Goal: Task Accomplishment & Management: Use online tool/utility

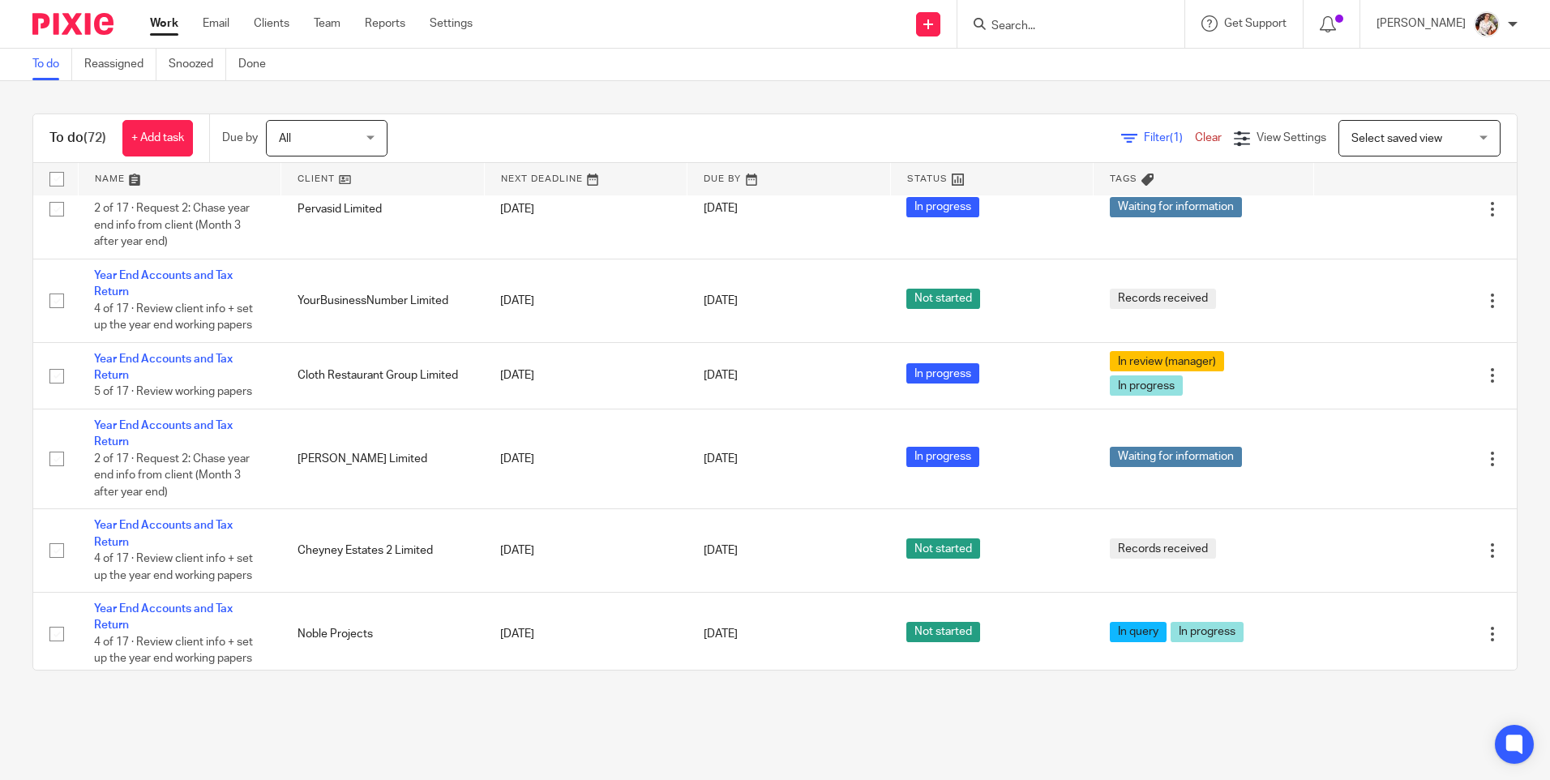
scroll to position [2999, 0]
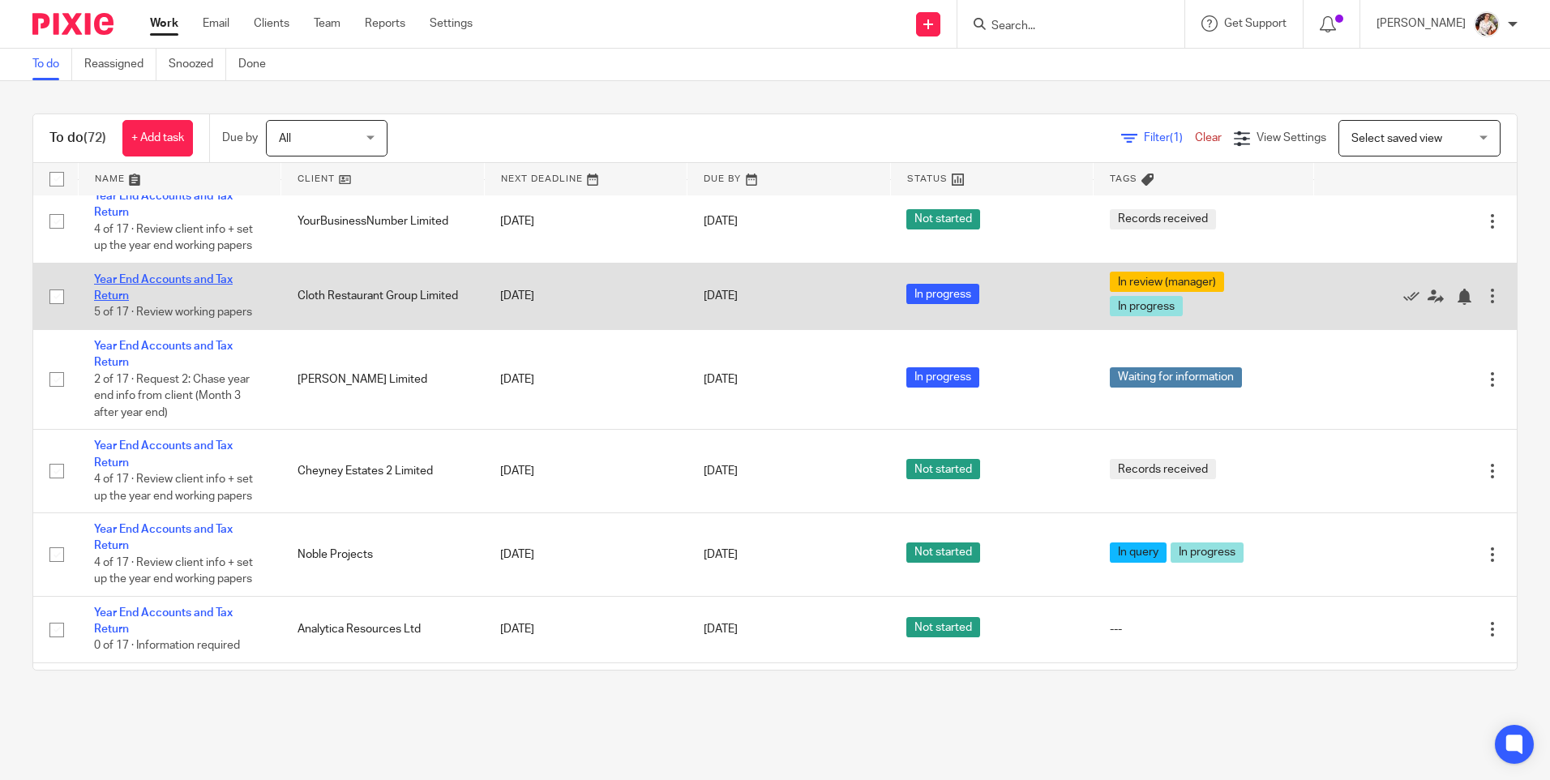
click at [103, 301] on link "Year End Accounts and Tax Return" at bounding box center [163, 288] width 139 height 28
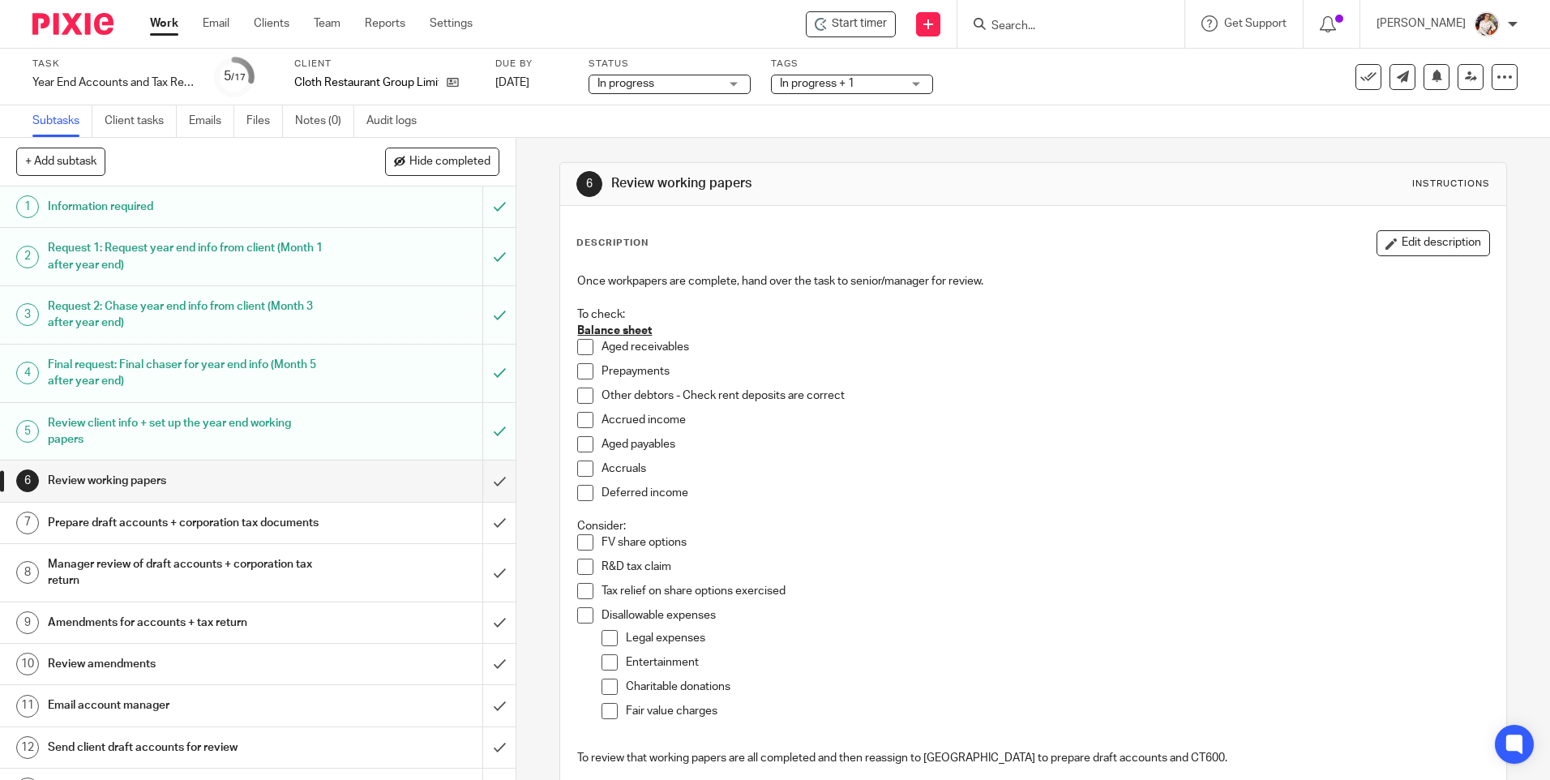
click at [157, 28] on link "Work" at bounding box center [164, 23] width 28 height 16
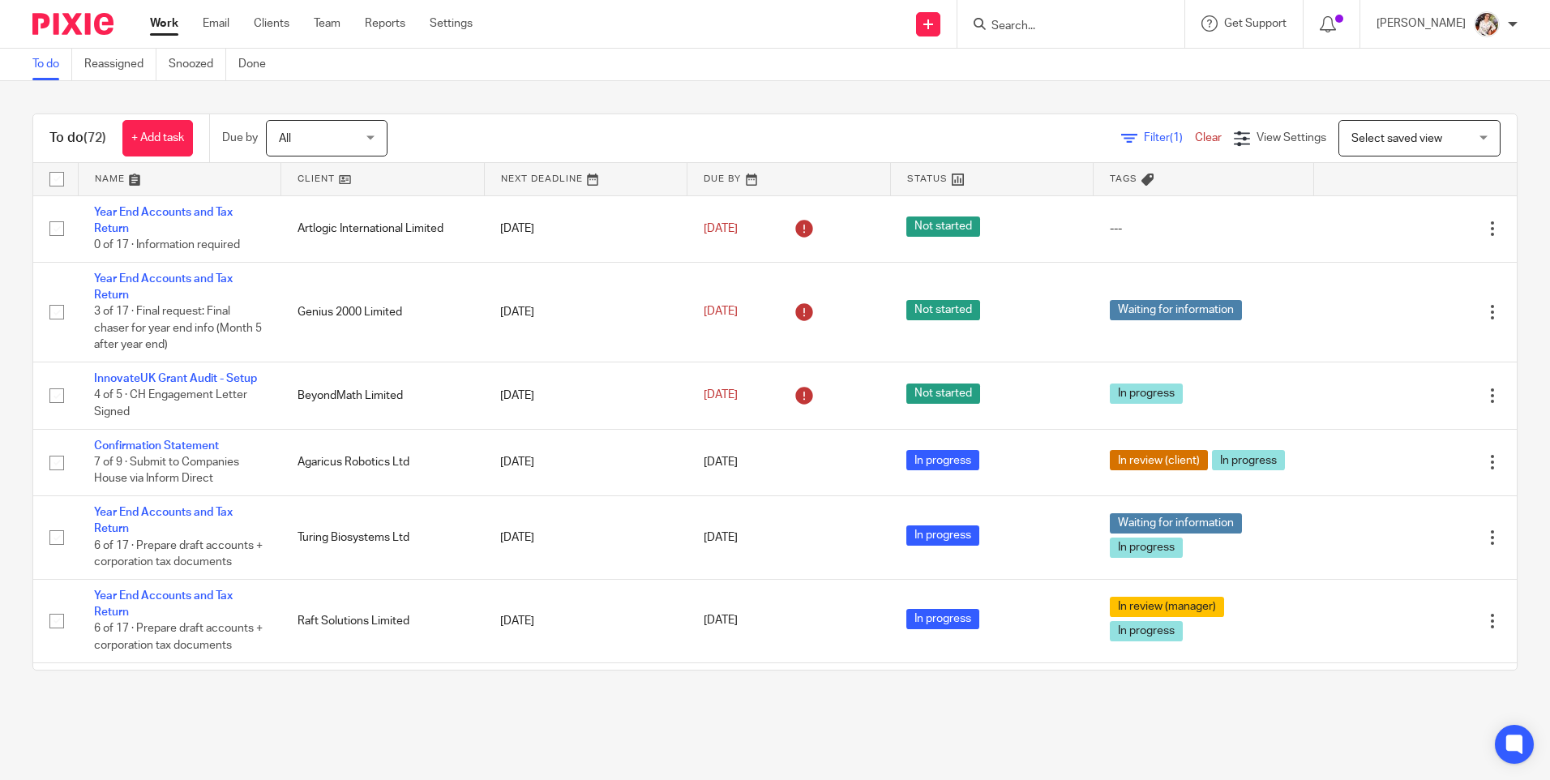
drag, startPoint x: 1169, startPoint y: 97, endPoint x: 1167, endPoint y: 114, distance: 17.2
click at [1169, 103] on div "To do (72) + Add task Due by All All Today Tomorrow This week Next week This mo…" at bounding box center [775, 392] width 1550 height 622
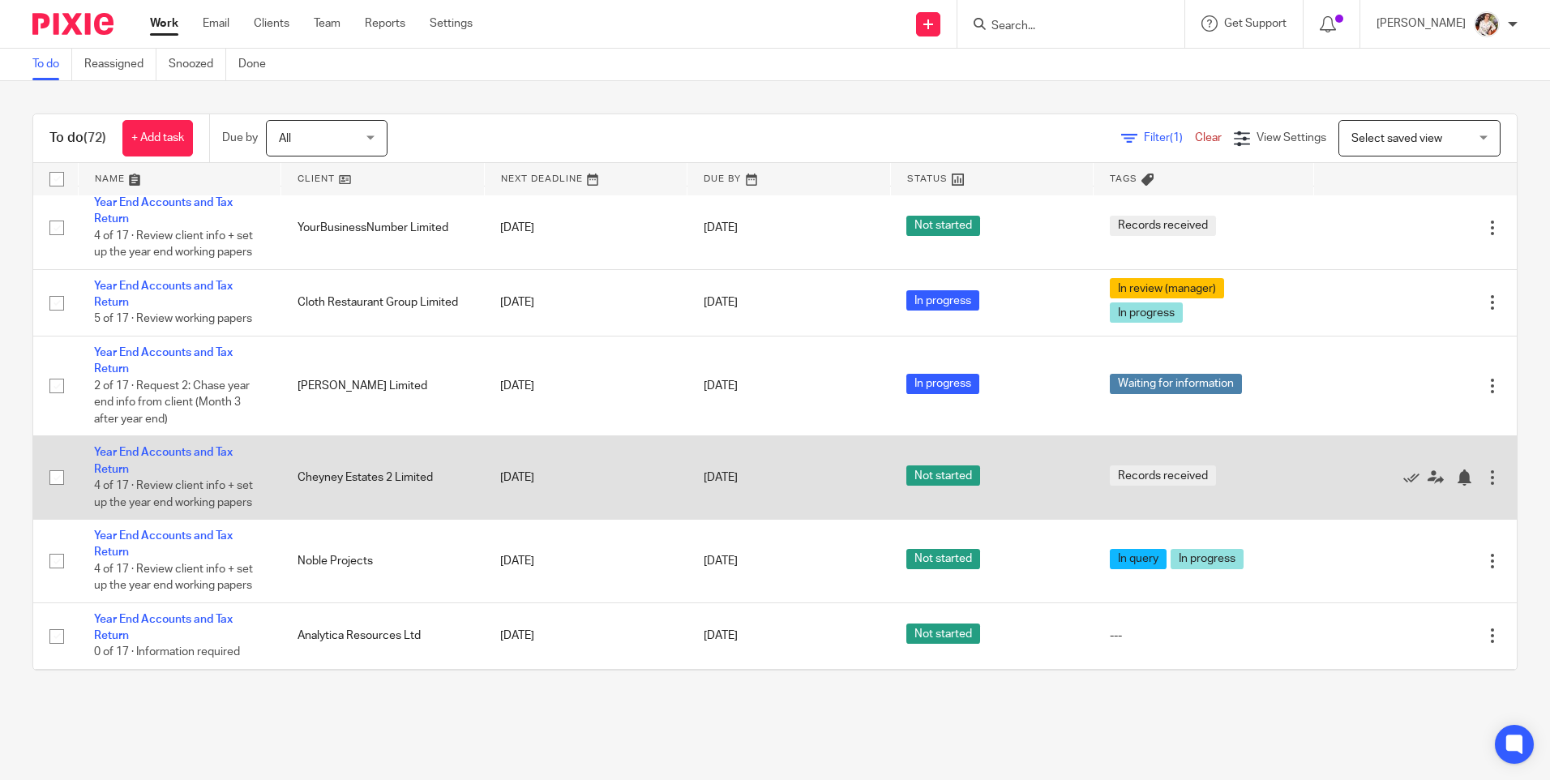
scroll to position [2999, 0]
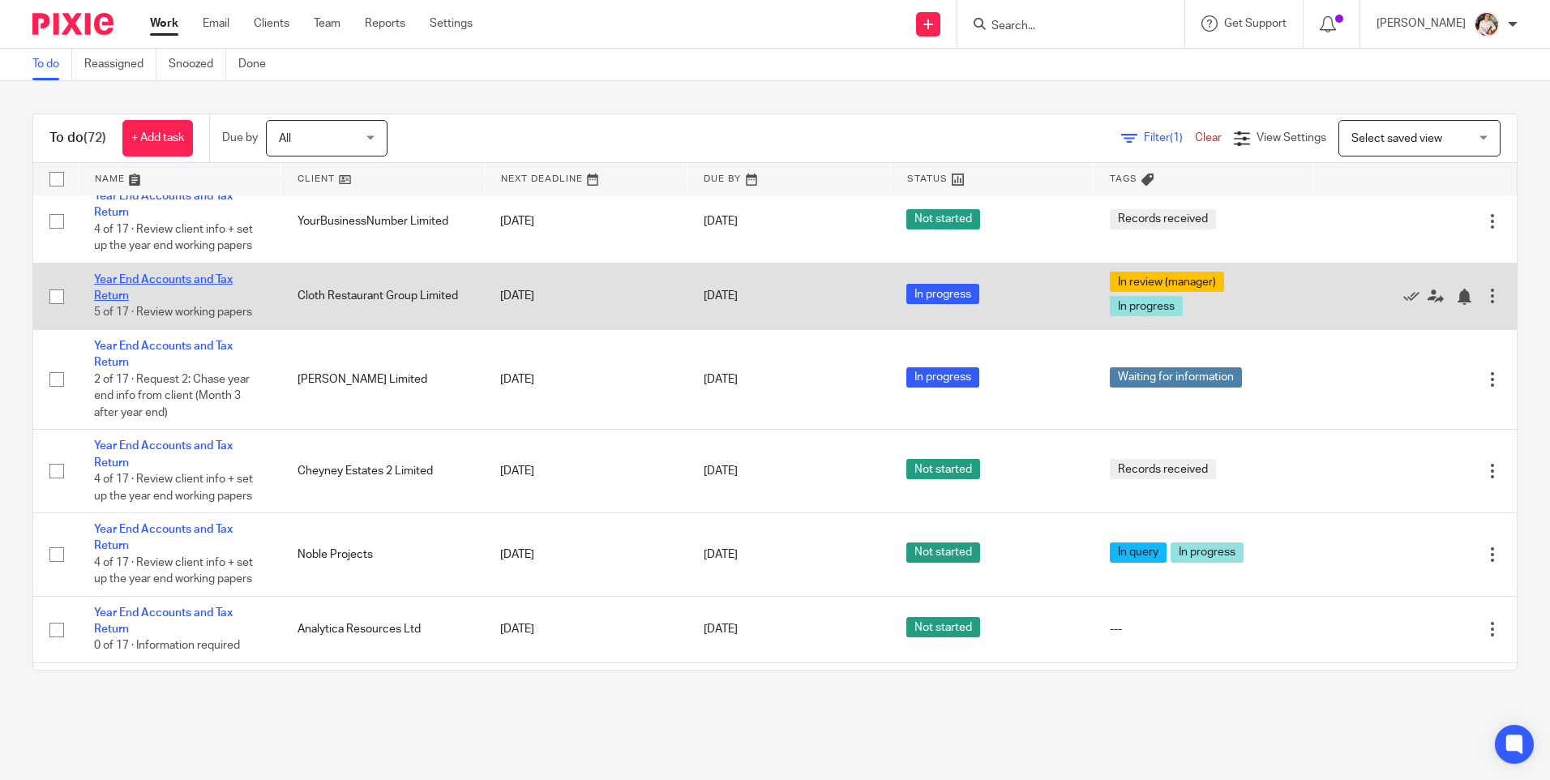
click at [178, 301] on link "Year End Accounts and Tax Return" at bounding box center [163, 288] width 139 height 28
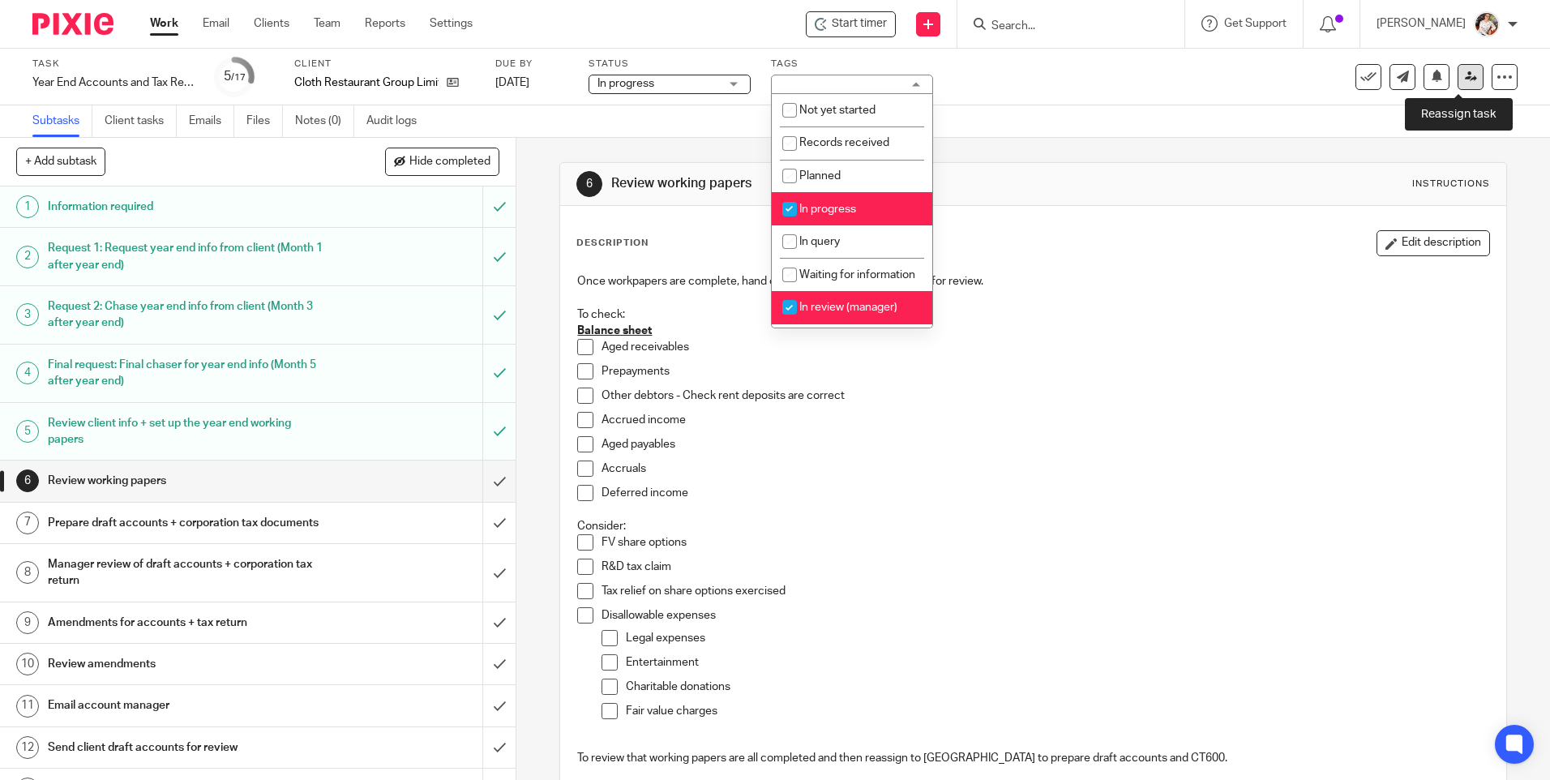
click at [1464, 76] on icon at bounding box center [1470, 77] width 12 height 12
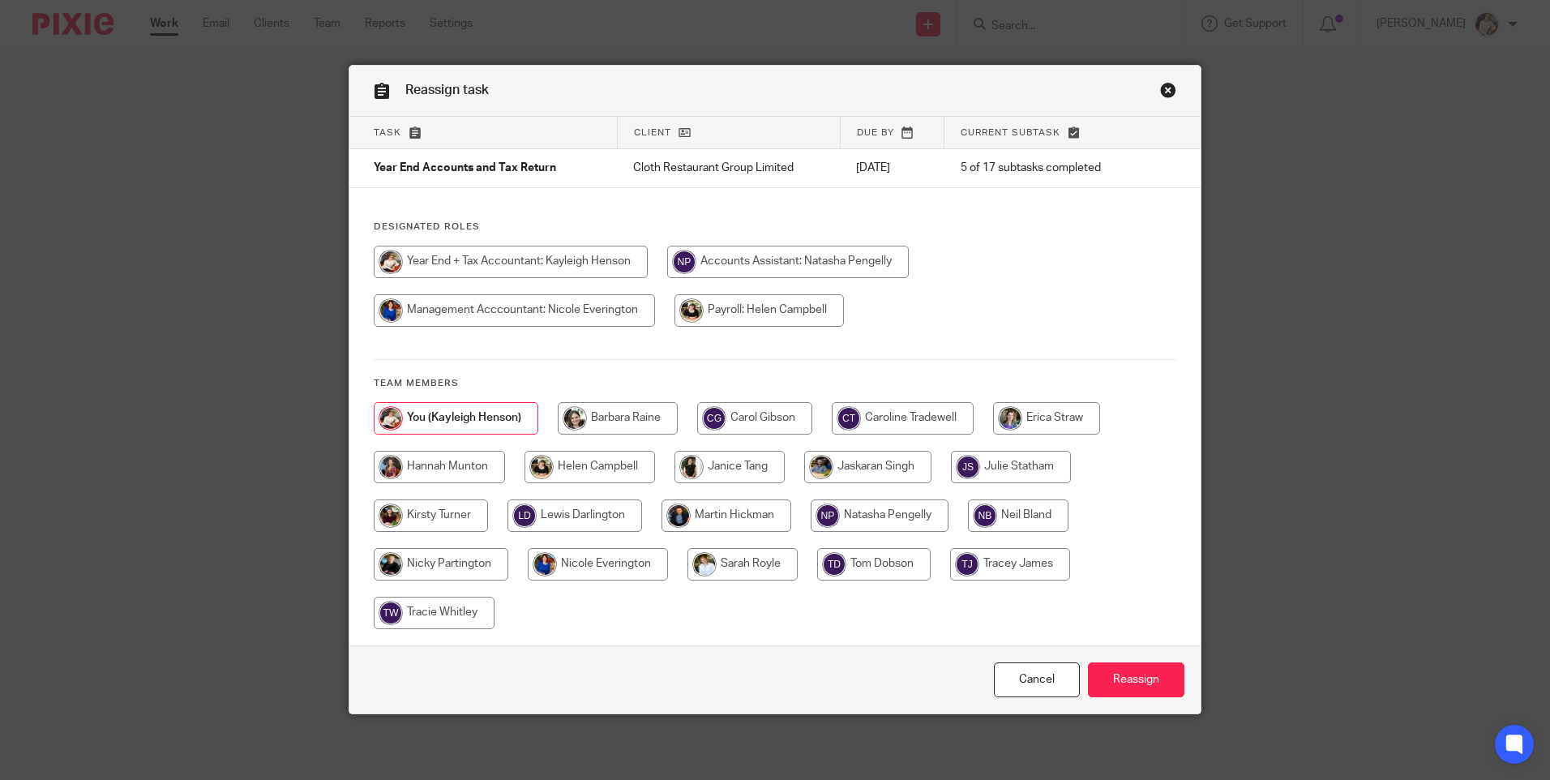
click at [912, 431] on input "radio" at bounding box center [902, 418] width 142 height 32
radio input "true"
click at [1105, 665] on input "Reassign" at bounding box center [1136, 679] width 96 height 35
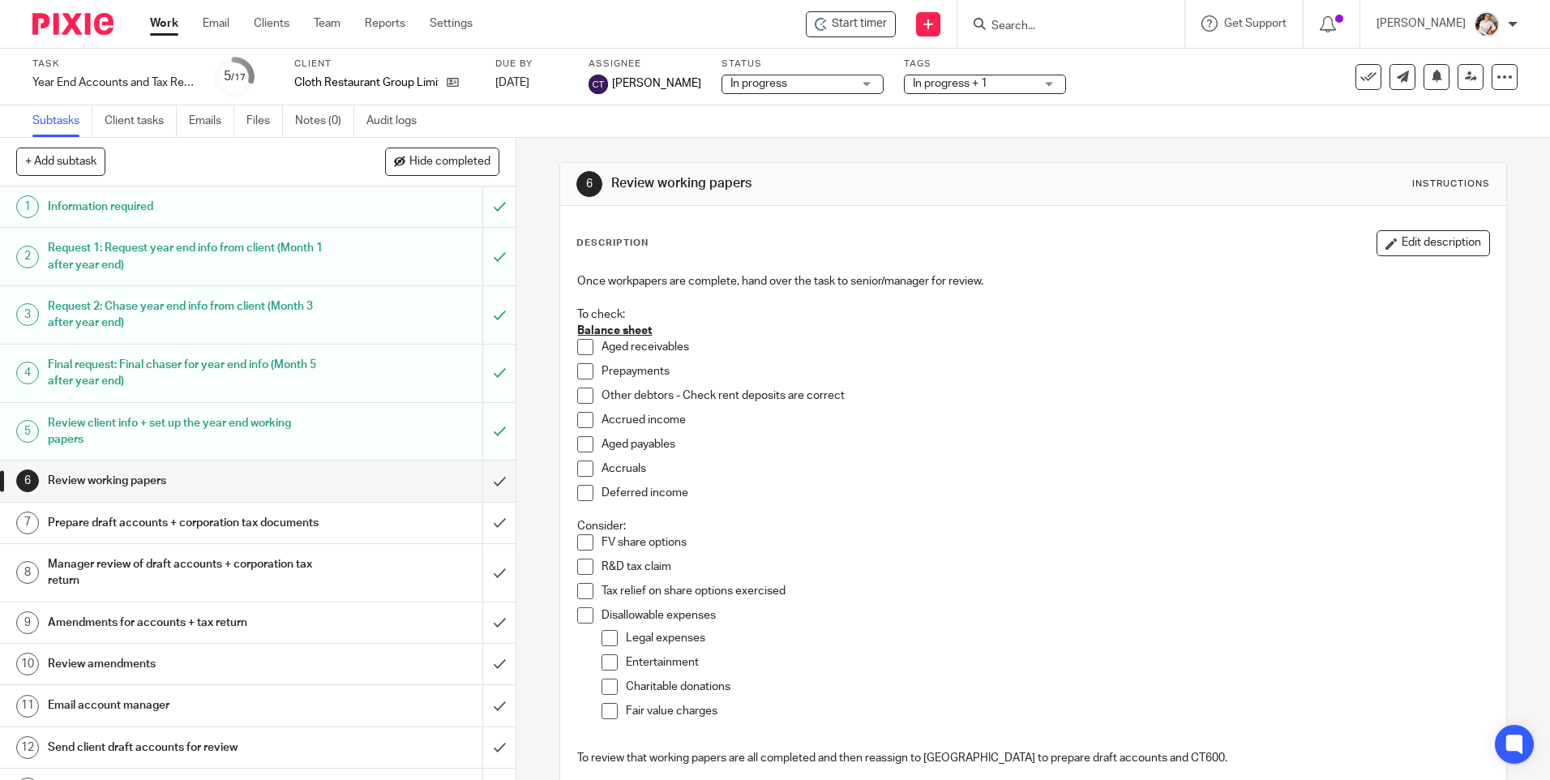
click at [151, 31] on link "Work" at bounding box center [164, 23] width 28 height 16
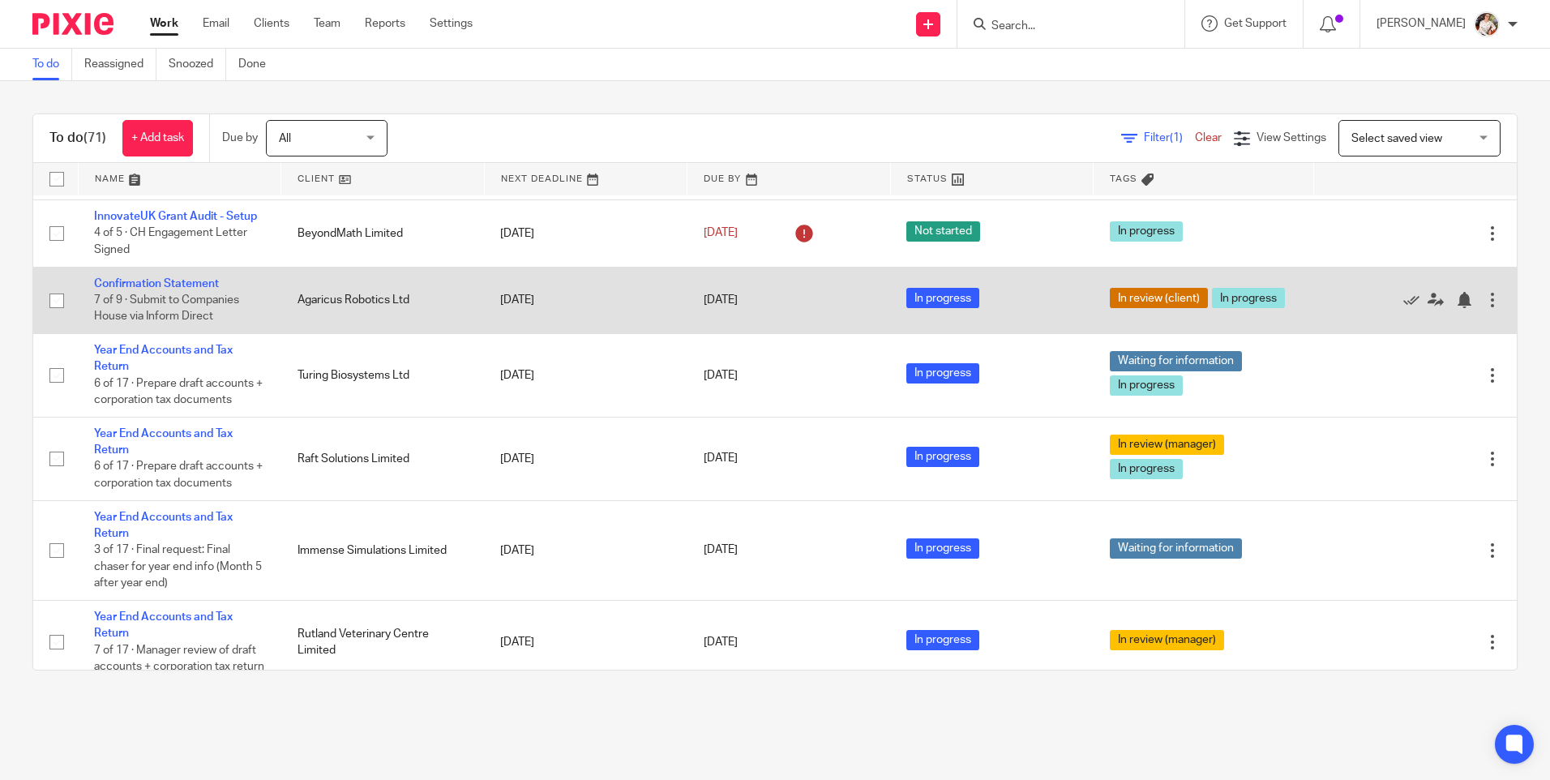
scroll to position [243, 0]
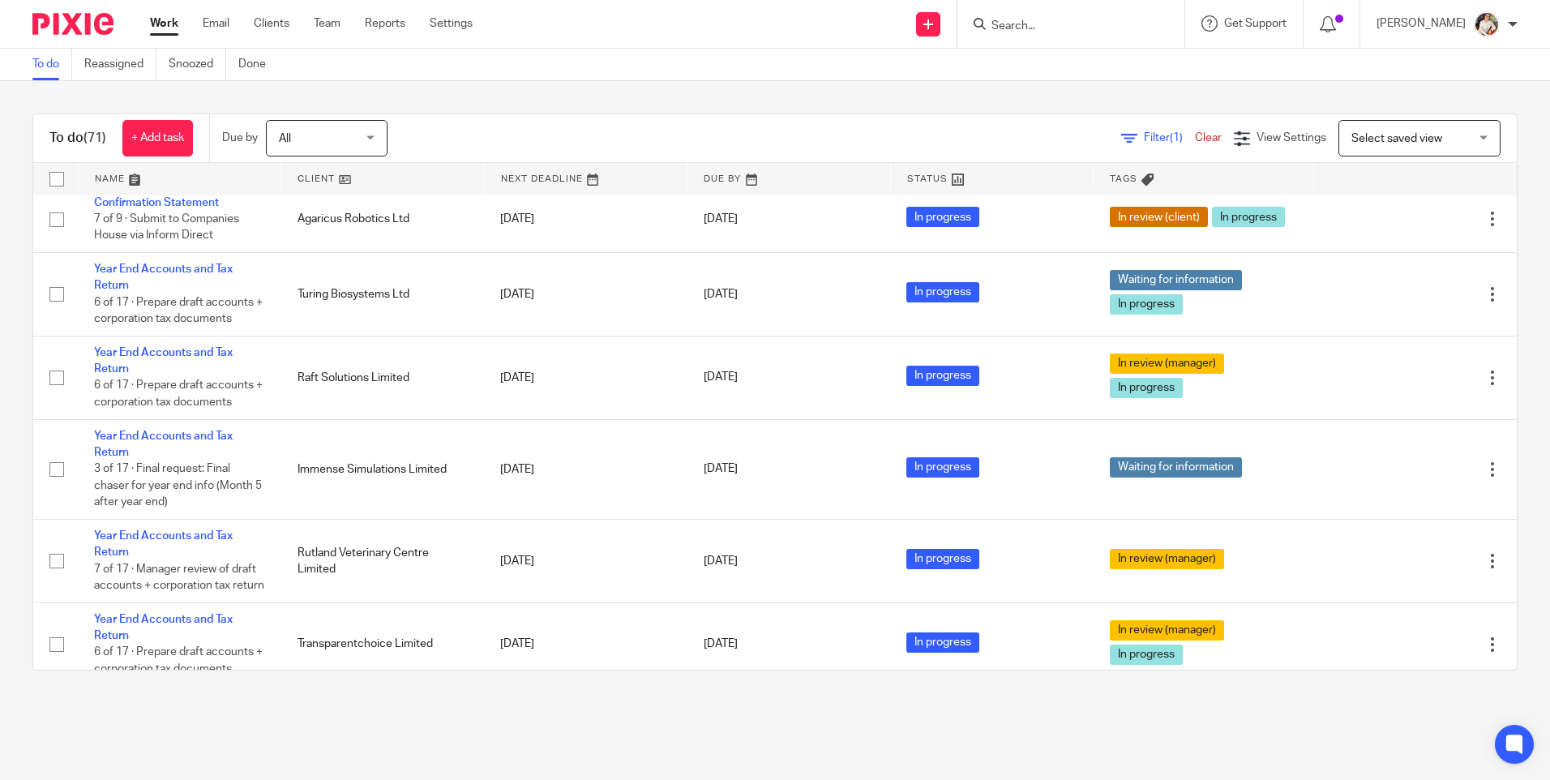
drag, startPoint x: 1035, startPoint y: 24, endPoint x: 1036, endPoint y: 48, distance: 23.5
click at [1036, 35] on div at bounding box center [1070, 24] width 227 height 48
type input "surgery"
click at [1071, 77] on link at bounding box center [1140, 69] width 308 height 37
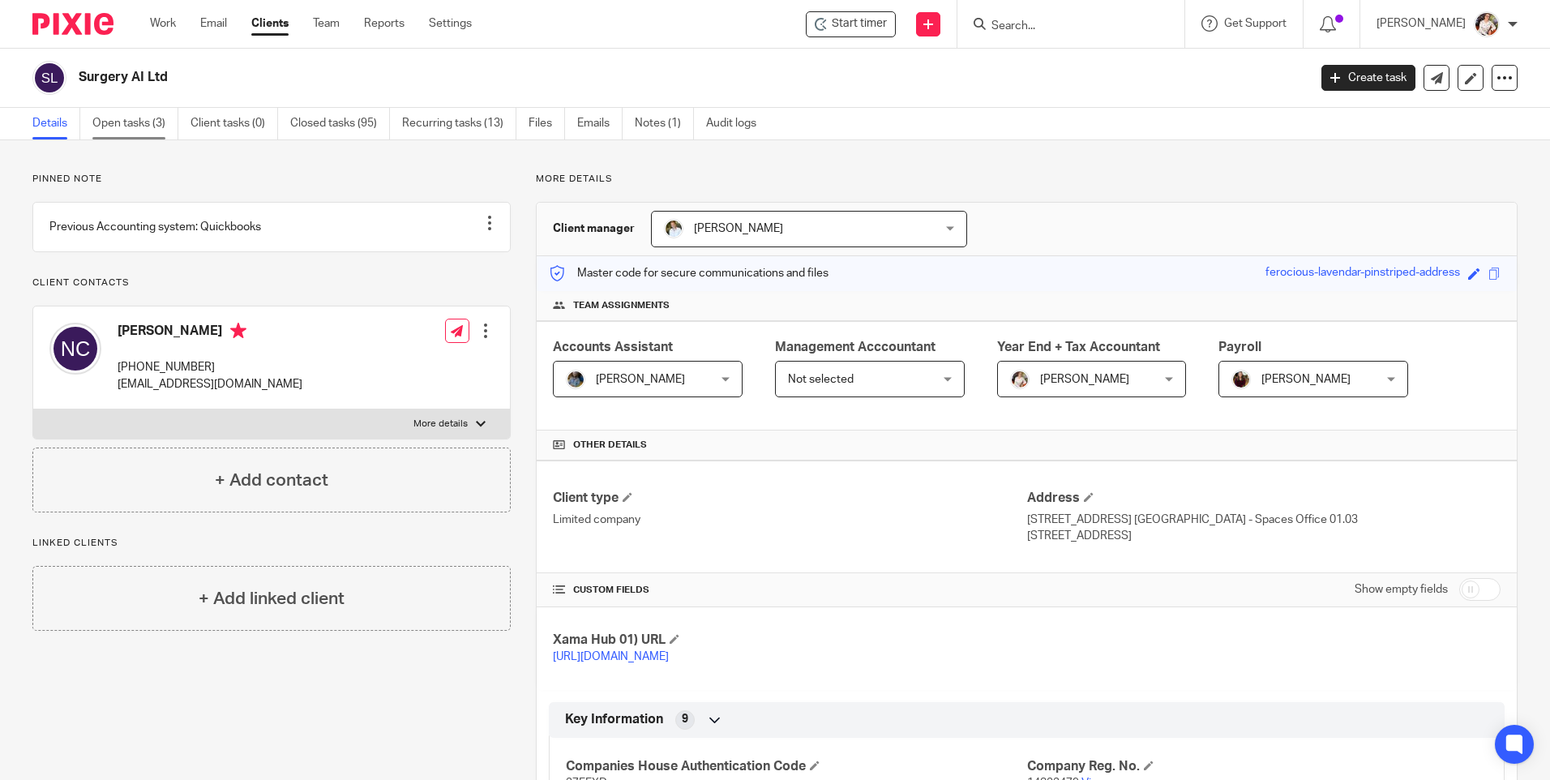
click at [130, 118] on link "Open tasks (3)" at bounding box center [135, 124] width 86 height 32
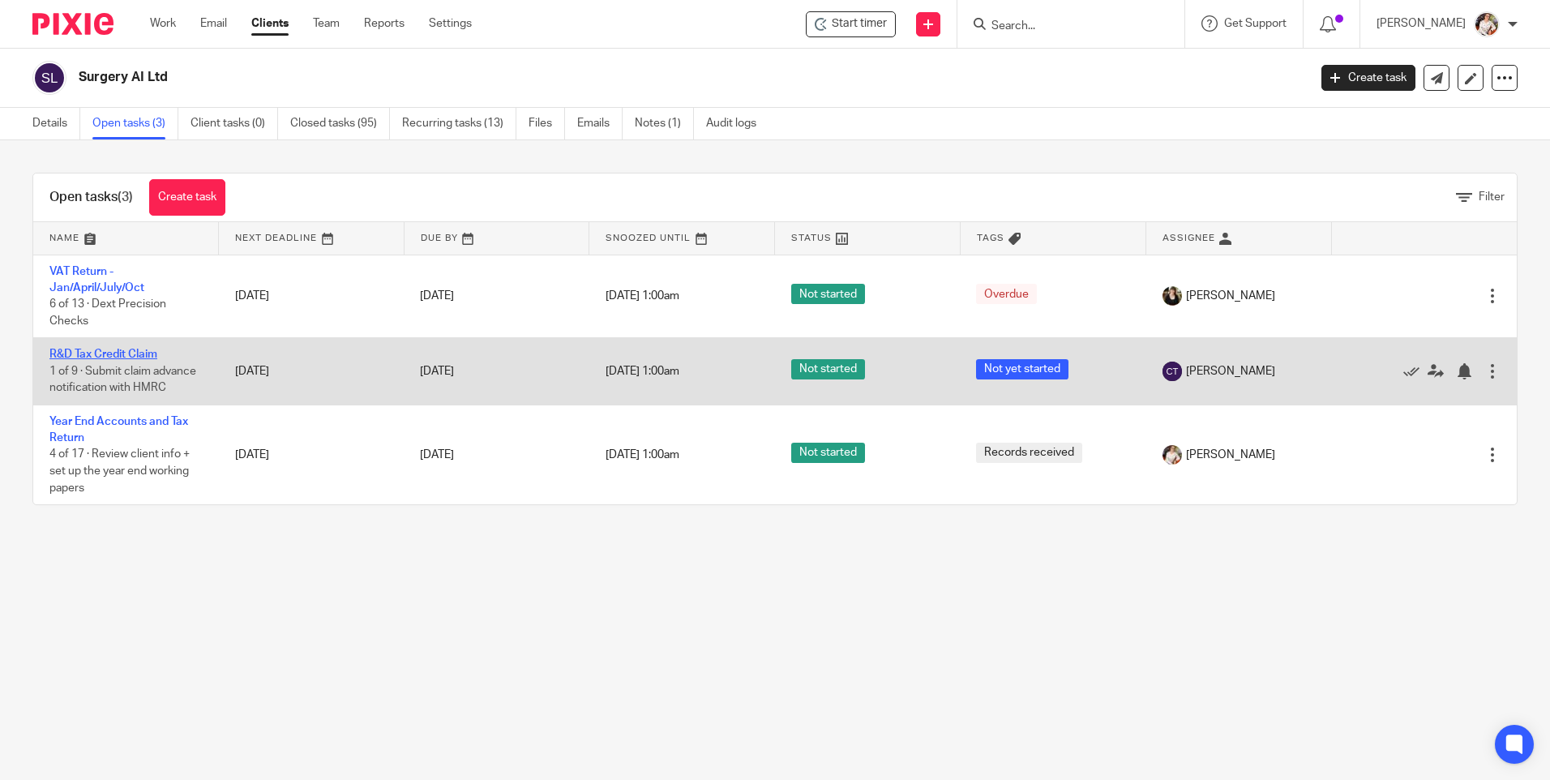
click at [83, 353] on link "R&D Tax Credit Claim" at bounding box center [103, 353] width 108 height 11
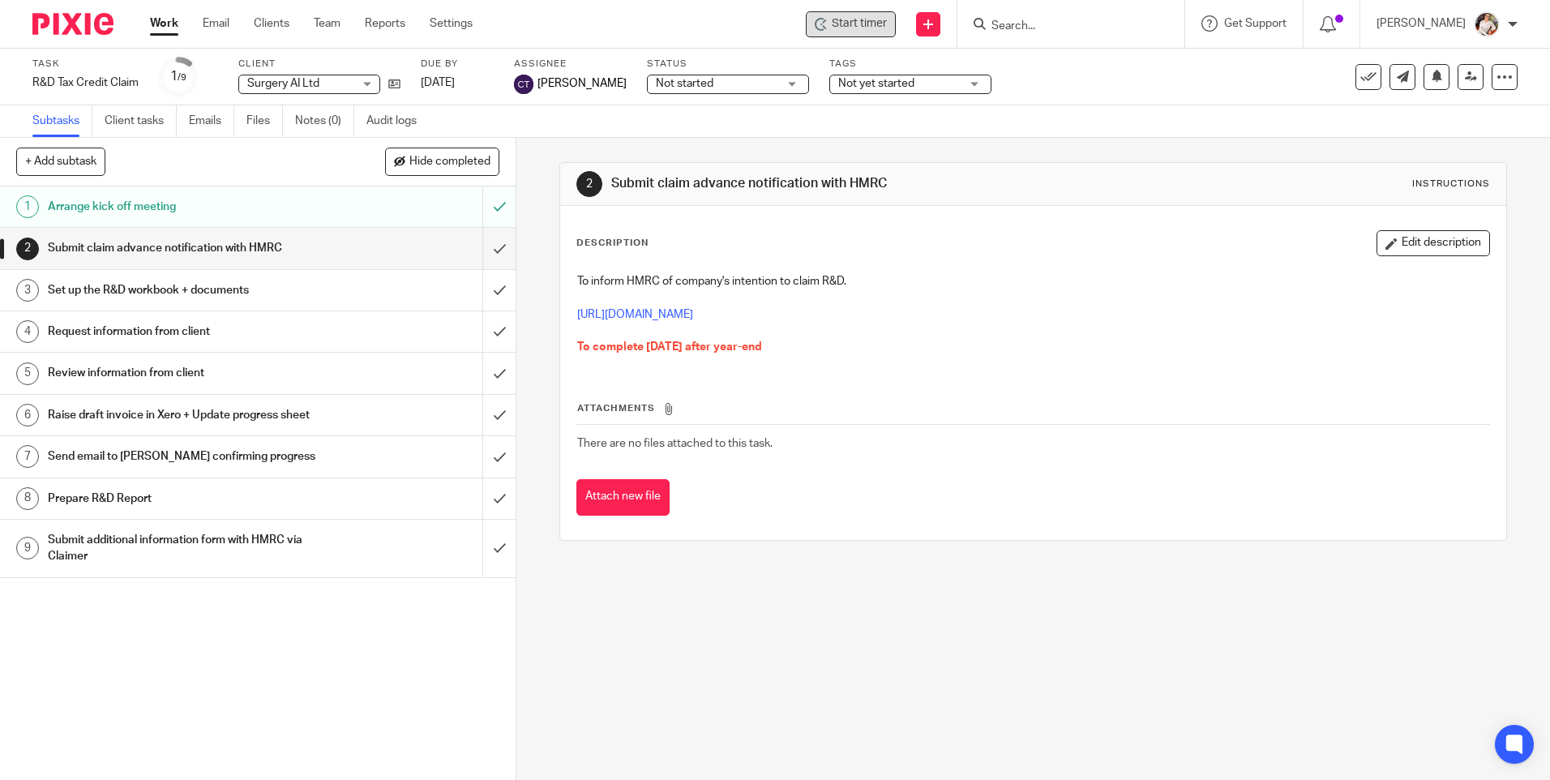
click at [840, 32] on div "Start timer" at bounding box center [851, 24] width 90 height 26
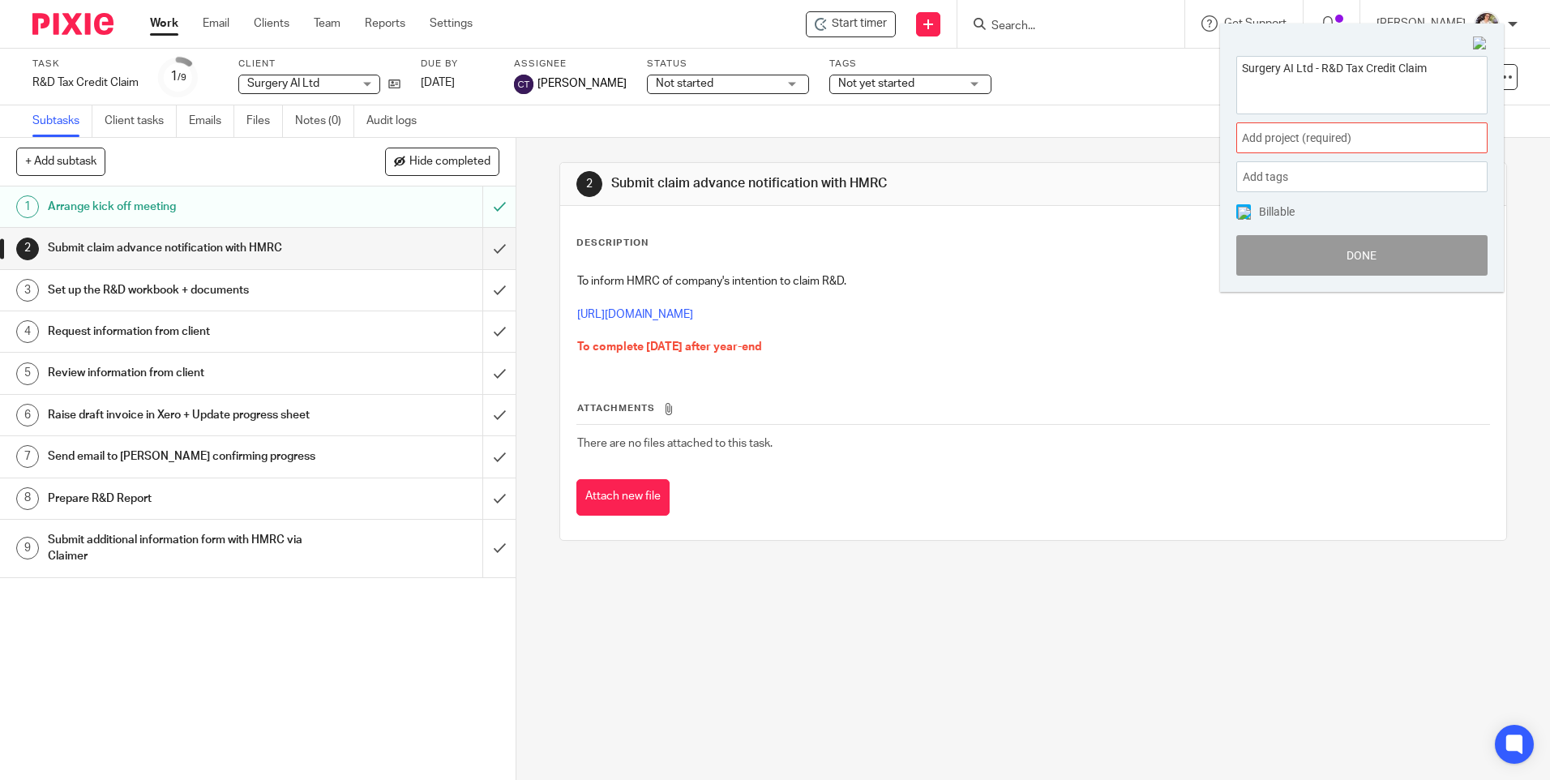
click at [1447, 145] on div "Add project (required) :" at bounding box center [1361, 137] width 251 height 31
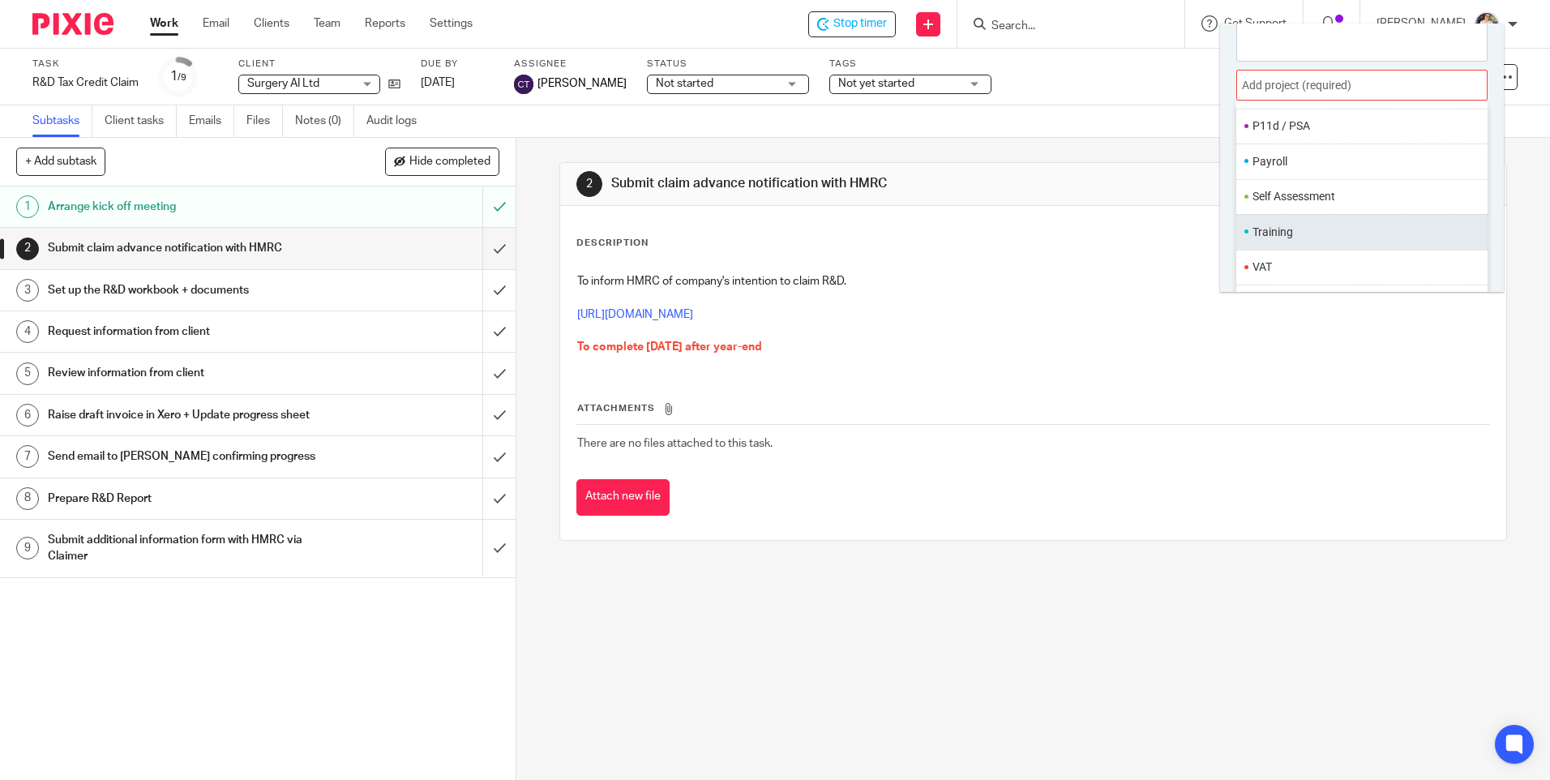
scroll to position [80, 0]
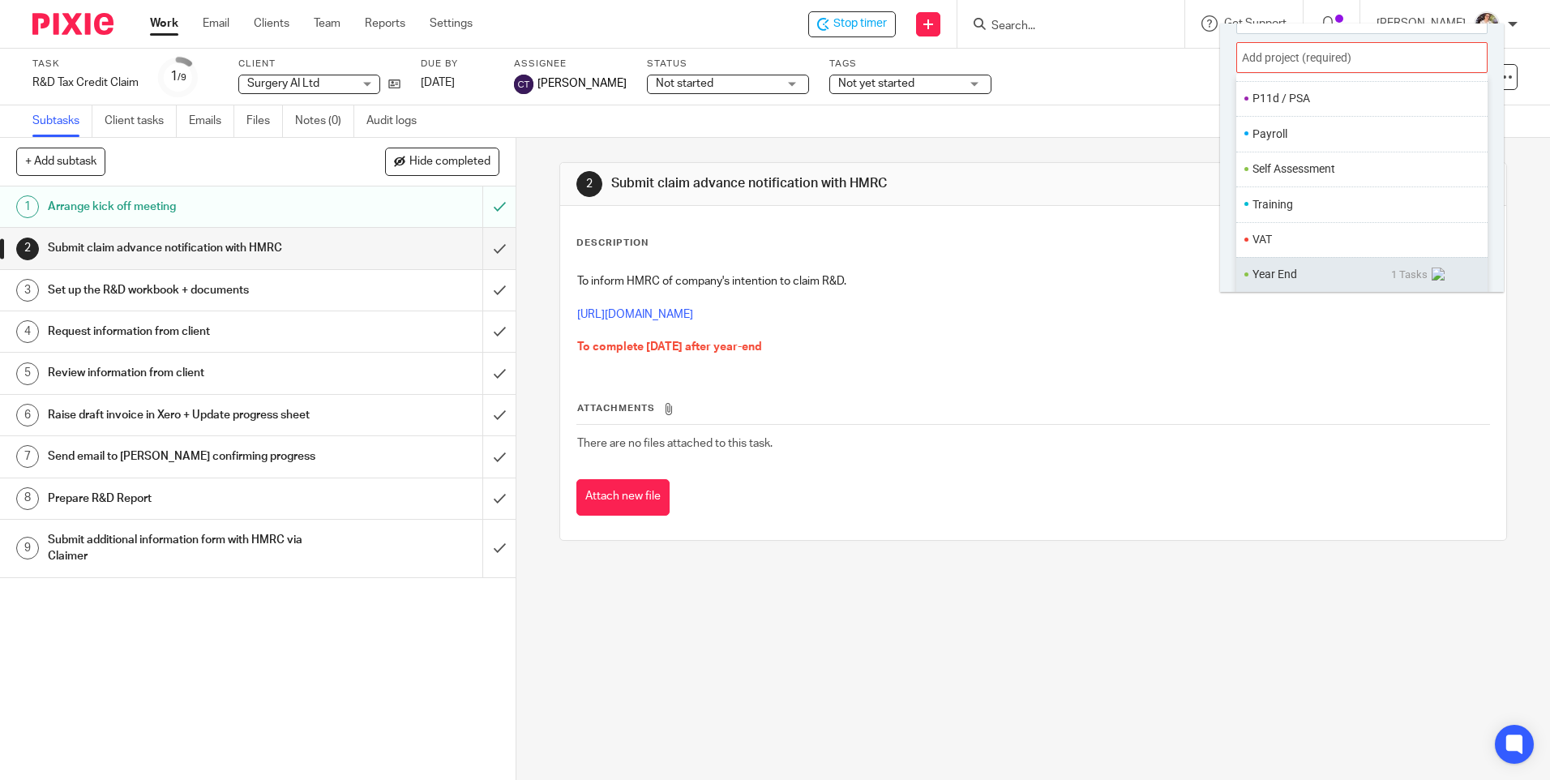
click at [1407, 273] on span "1 Tasks" at bounding box center [1420, 274] width 58 height 15
click at [1335, 266] on div "R&D Tax Credit Claim" at bounding box center [1361, 275] width 251 height 33
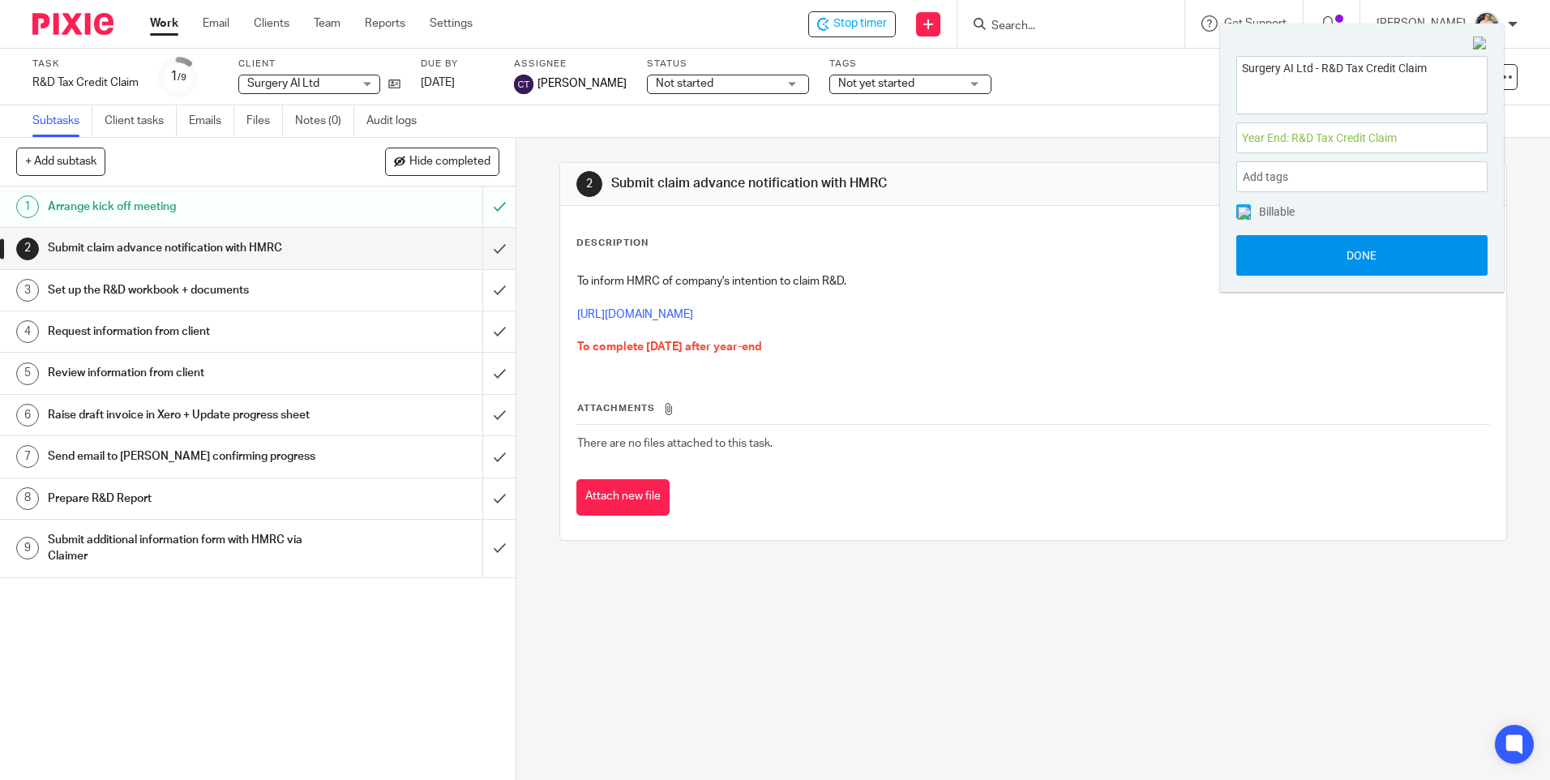
click at [1327, 247] on button "Done" at bounding box center [1361, 255] width 251 height 41
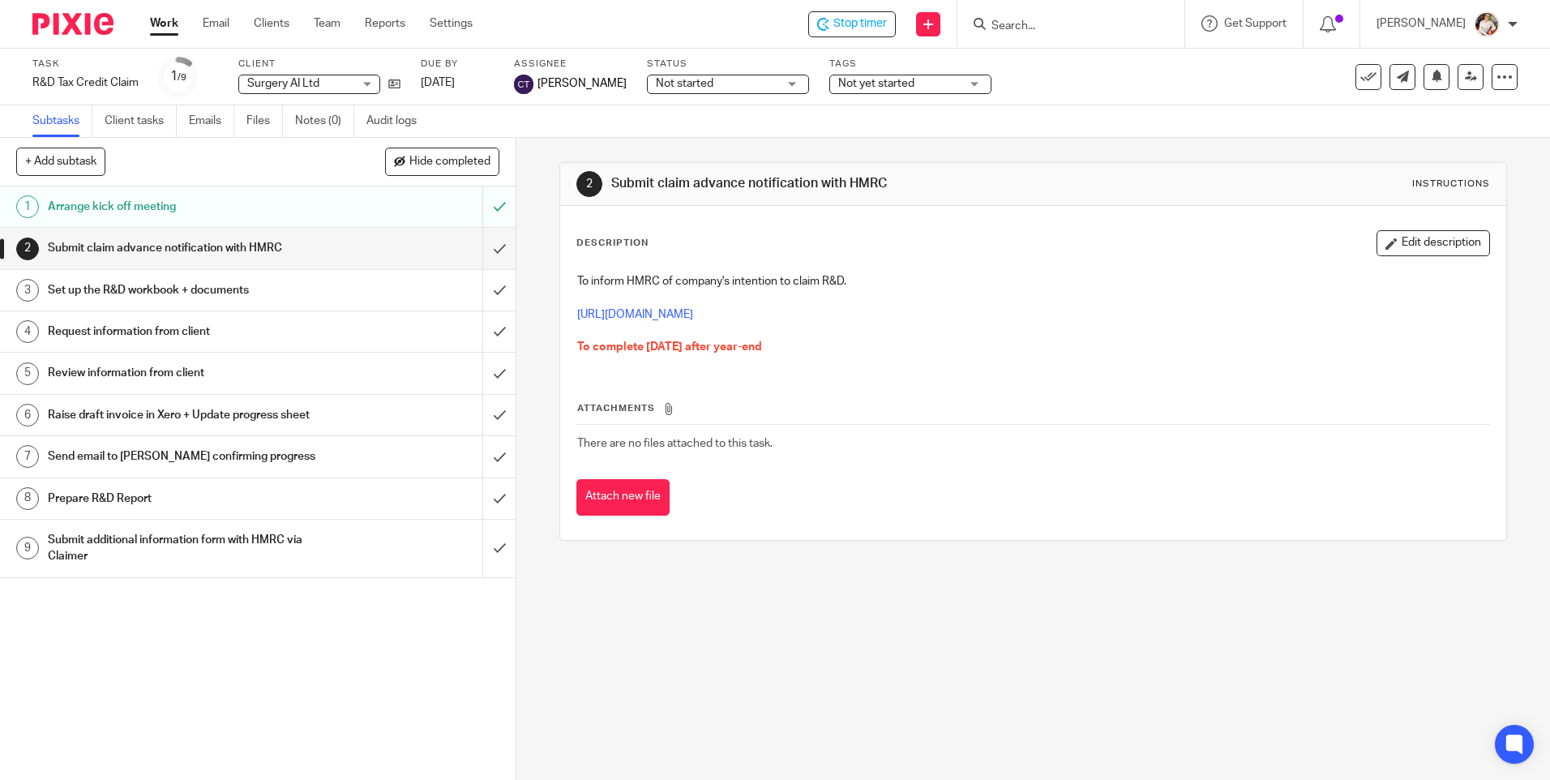
click at [464, 96] on div "Due by [DATE]" at bounding box center [457, 77] width 73 height 39
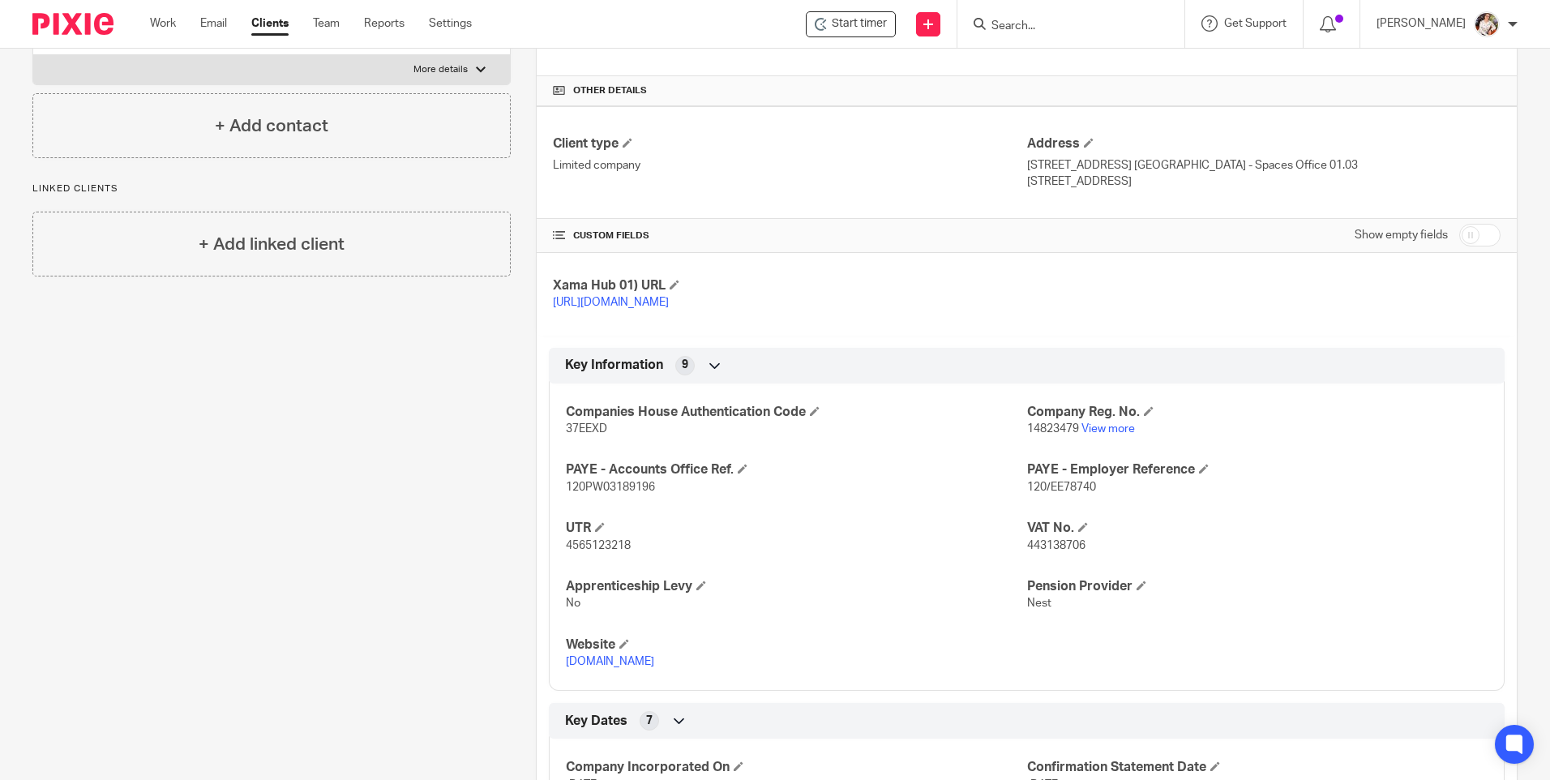
scroll to position [405, 0]
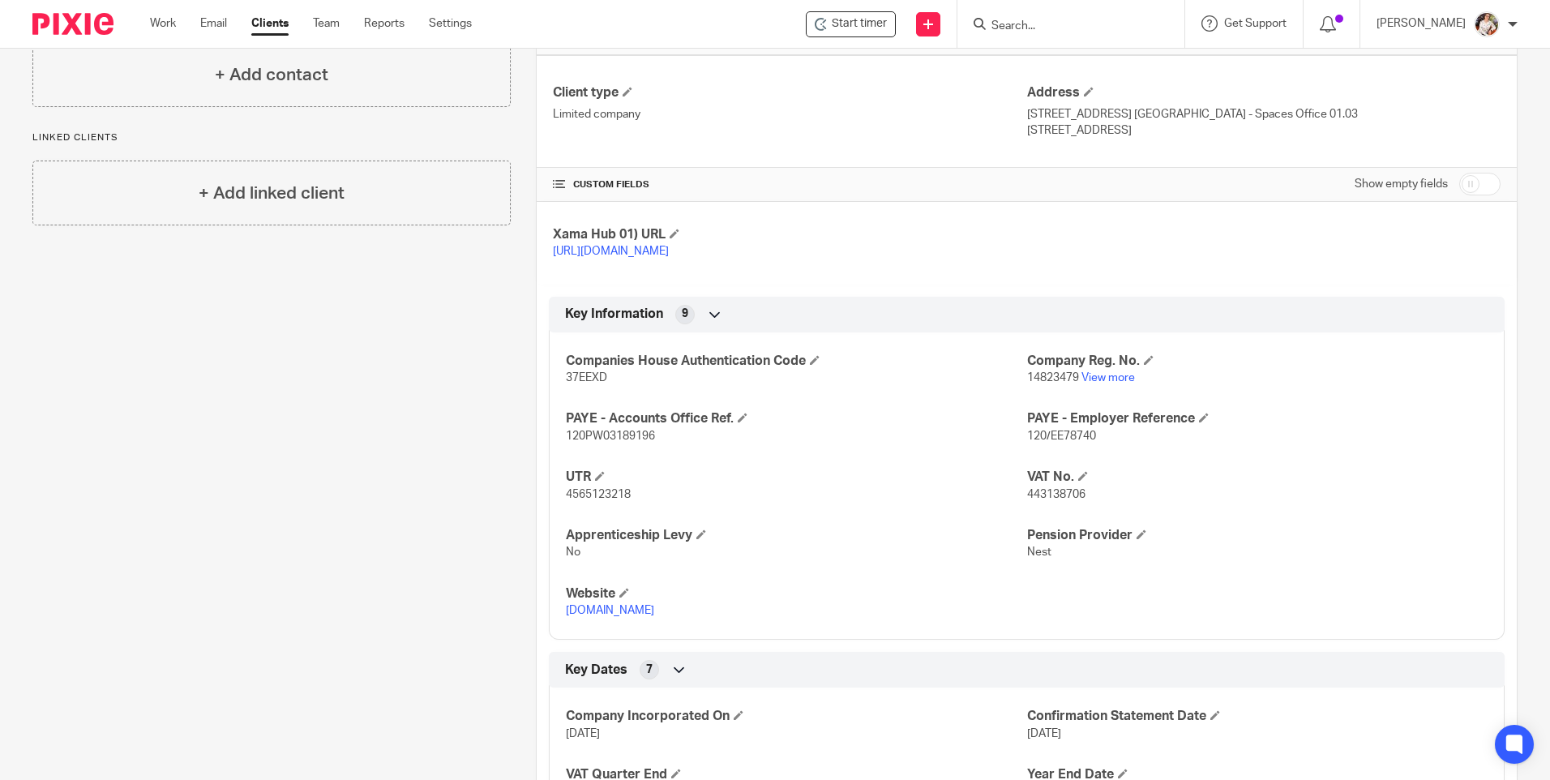
click at [622, 500] on span "4565123218" at bounding box center [598, 494] width 65 height 11
drag, startPoint x: 627, startPoint y: 508, endPoint x: 554, endPoint y: 509, distance: 73.8
click at [554, 509] on div "Companies House Authentication Code 37EEXD Company Reg. No. 14823479 View more …" at bounding box center [1026, 480] width 955 height 320
drag, startPoint x: 555, startPoint y: 509, endPoint x: 605, endPoint y: 512, distance: 49.5
copy span "4565123218"
